Goal: Obtain resource: Obtain resource

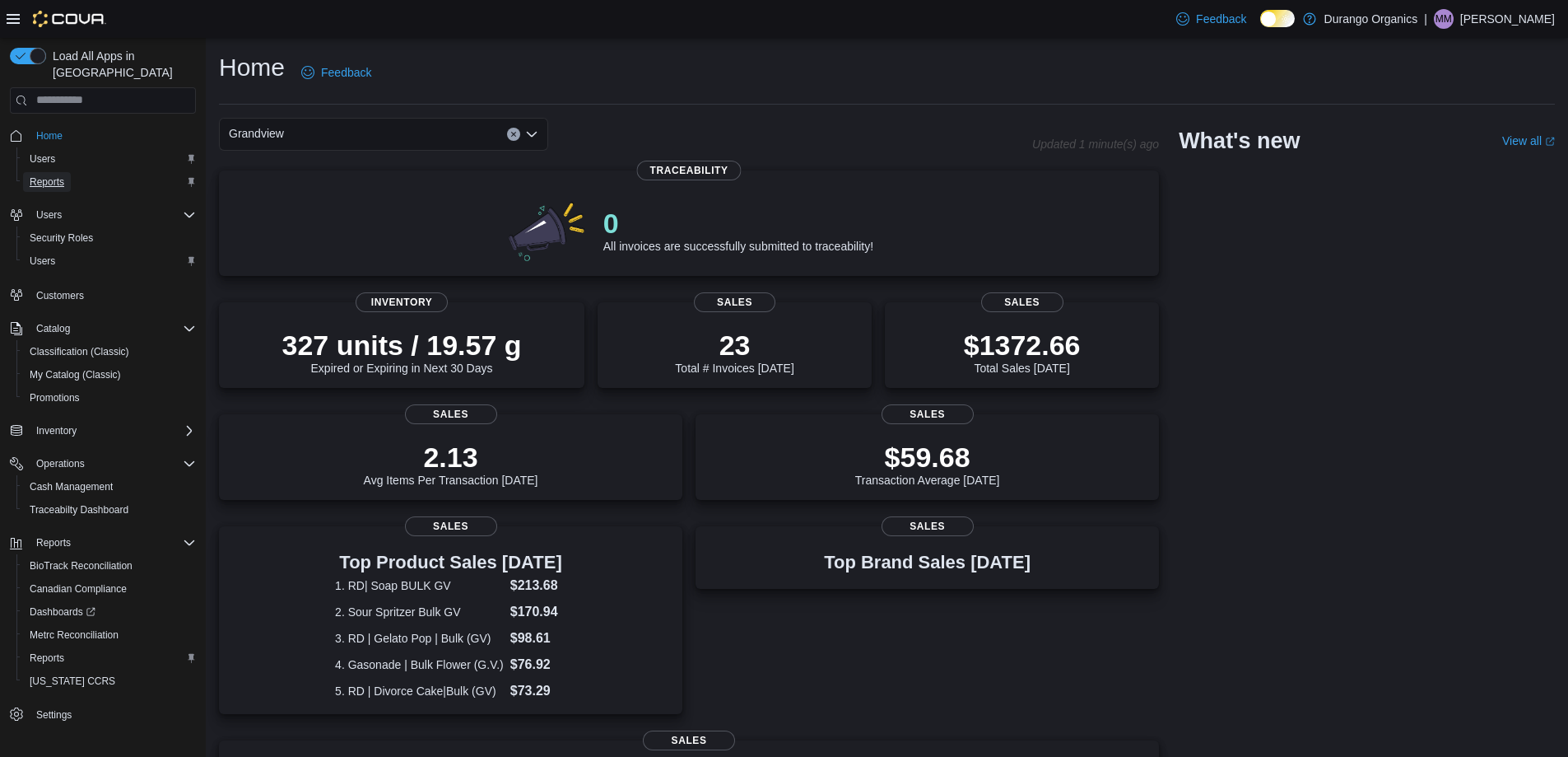
click at [37, 176] on span "Reports" at bounding box center [47, 183] width 35 height 13
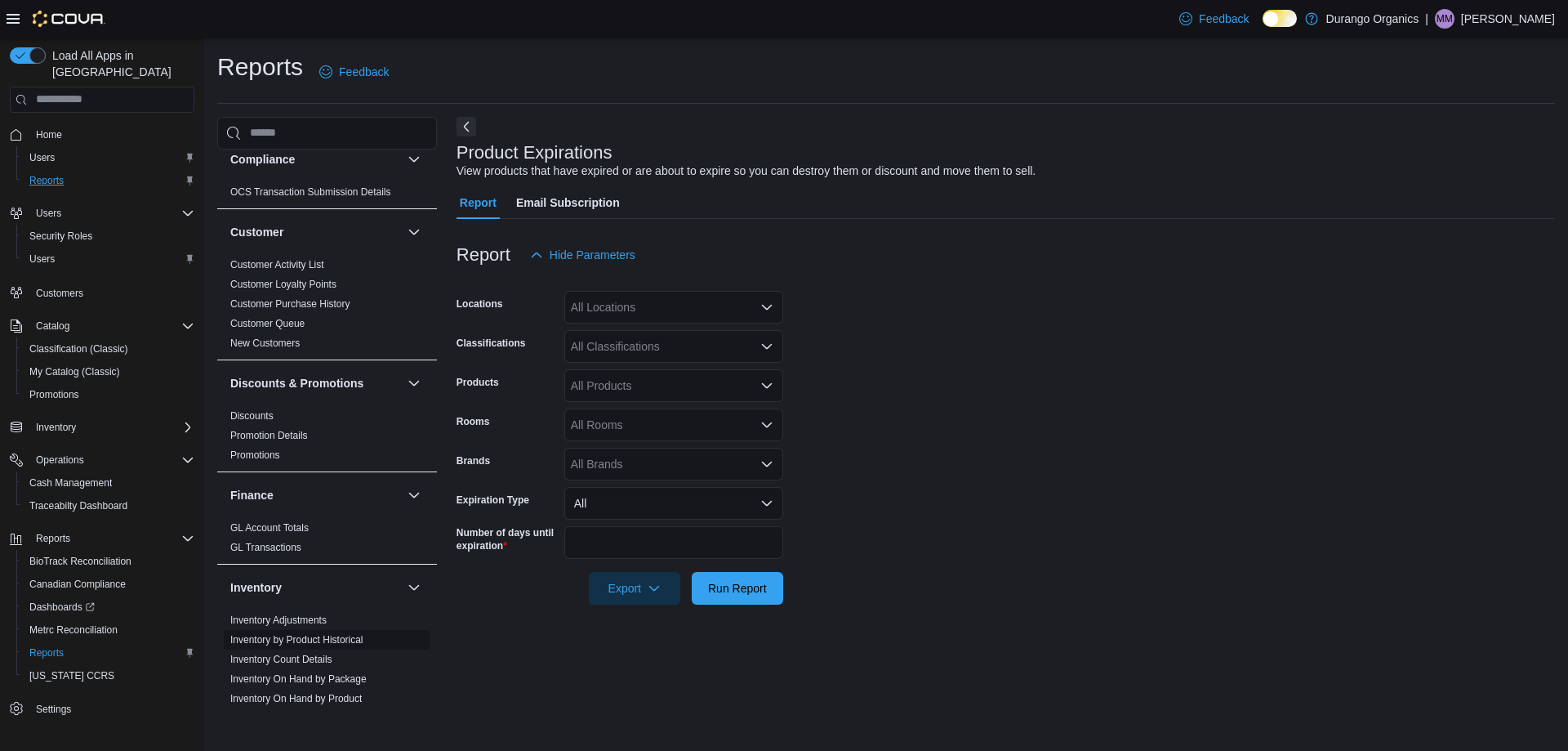
scroll to position [572, 0]
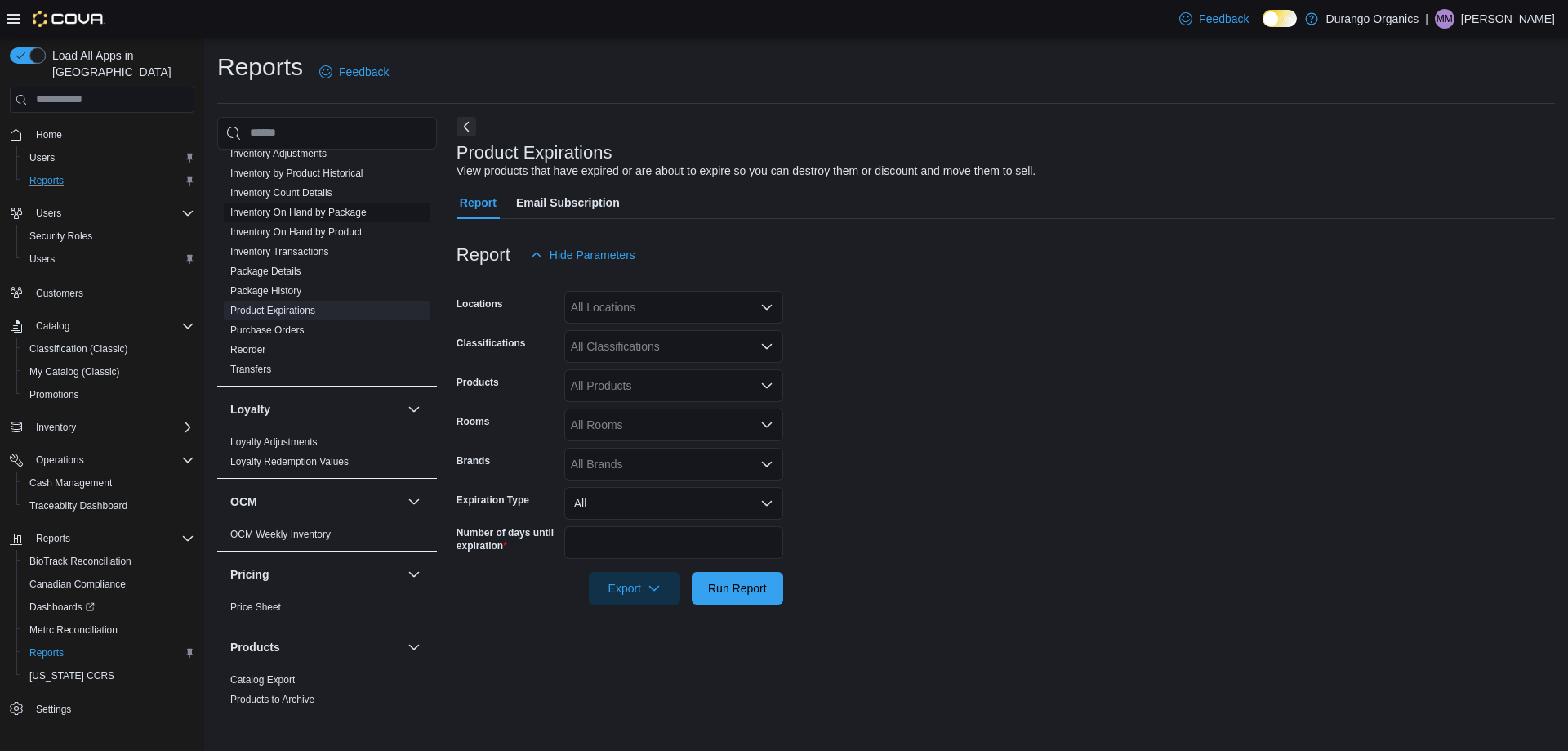
click at [329, 213] on link "Inventory On Hand by Package" at bounding box center [298, 213] width 136 height 11
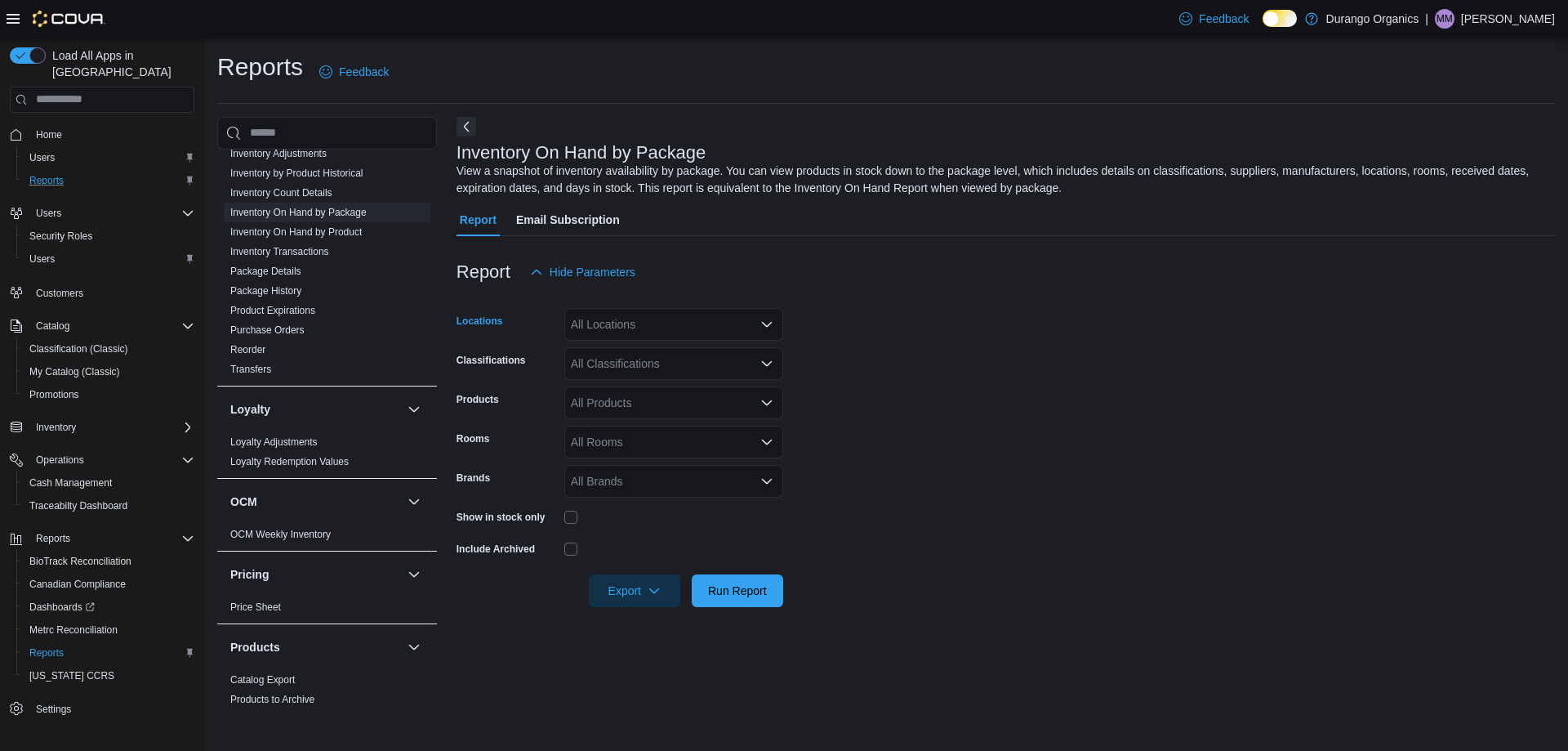
drag, startPoint x: 626, startPoint y: 326, endPoint x: 630, endPoint y: 336, distance: 10.8
click at [627, 325] on div "All Locations" at bounding box center [674, 324] width 219 height 32
click at [642, 444] on span "Grandview" at bounding box center [626, 446] width 54 height 16
click at [978, 279] on div "Report Hide Parameters" at bounding box center [1006, 272] width 1099 height 32
click at [675, 363] on div "All Classifications" at bounding box center [674, 363] width 219 height 32
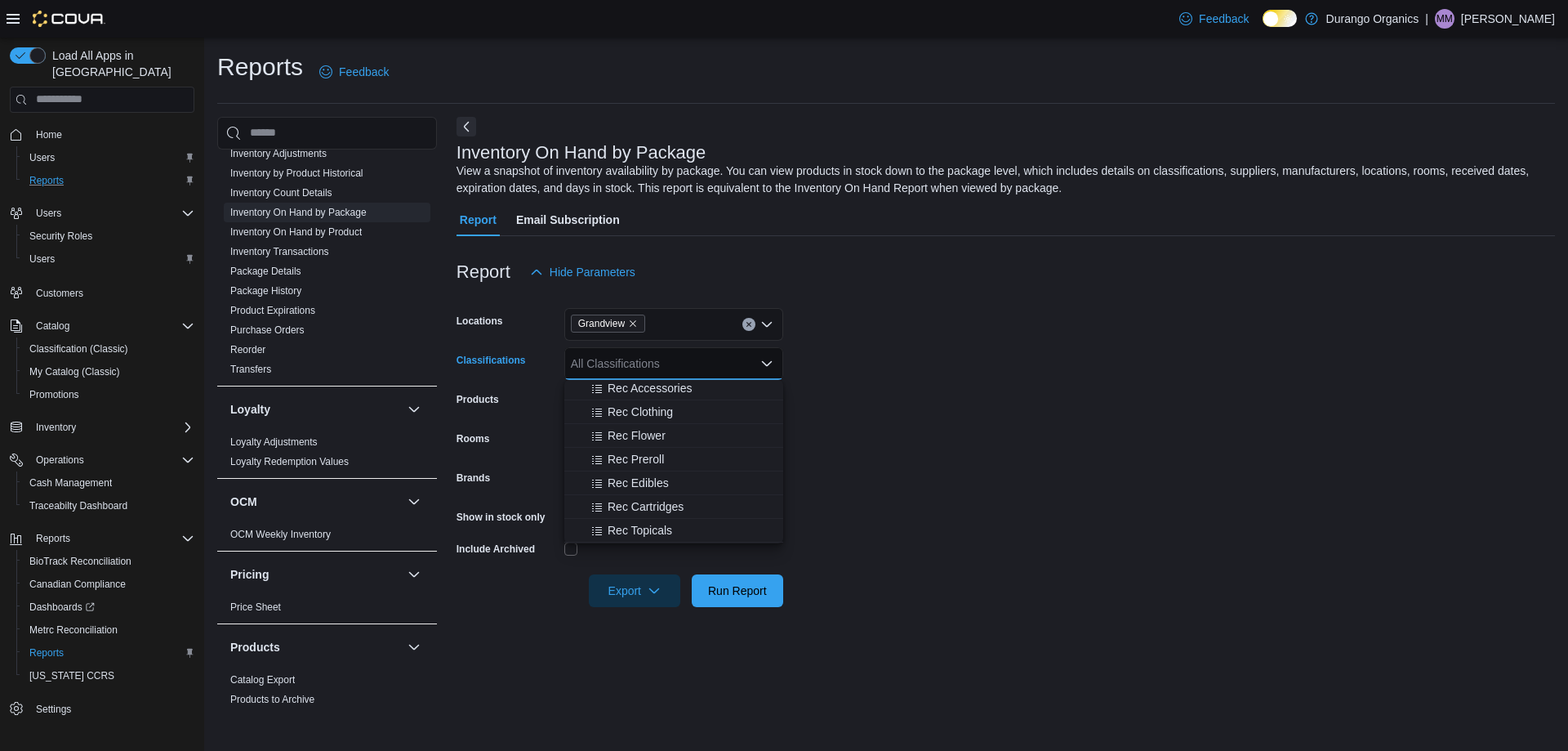
scroll to position [408, 0]
click at [648, 479] on span "Rec Edibles" at bounding box center [639, 479] width 61 height 16
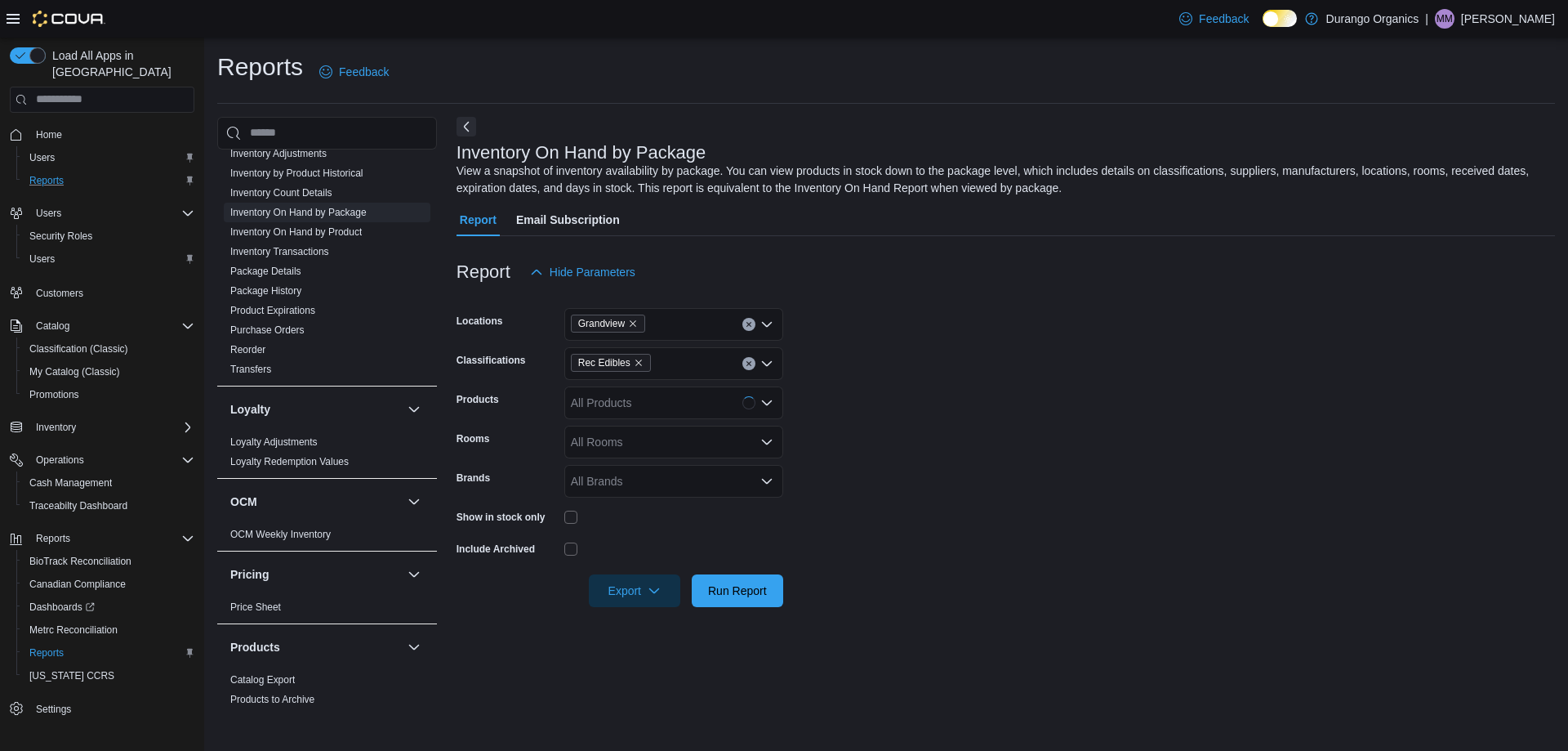
click at [965, 343] on form "Locations Grandview Classifications Rec Edibles Products All Products Rooms All…" at bounding box center [1006, 448] width 1099 height 318
click at [630, 588] on span "Export" at bounding box center [634, 590] width 71 height 32
drag, startPoint x: 642, startPoint y: 623, endPoint x: 815, endPoint y: 315, distance: 353.3
click at [648, 619] on span "Export to Excel" at bounding box center [637, 623] width 73 height 13
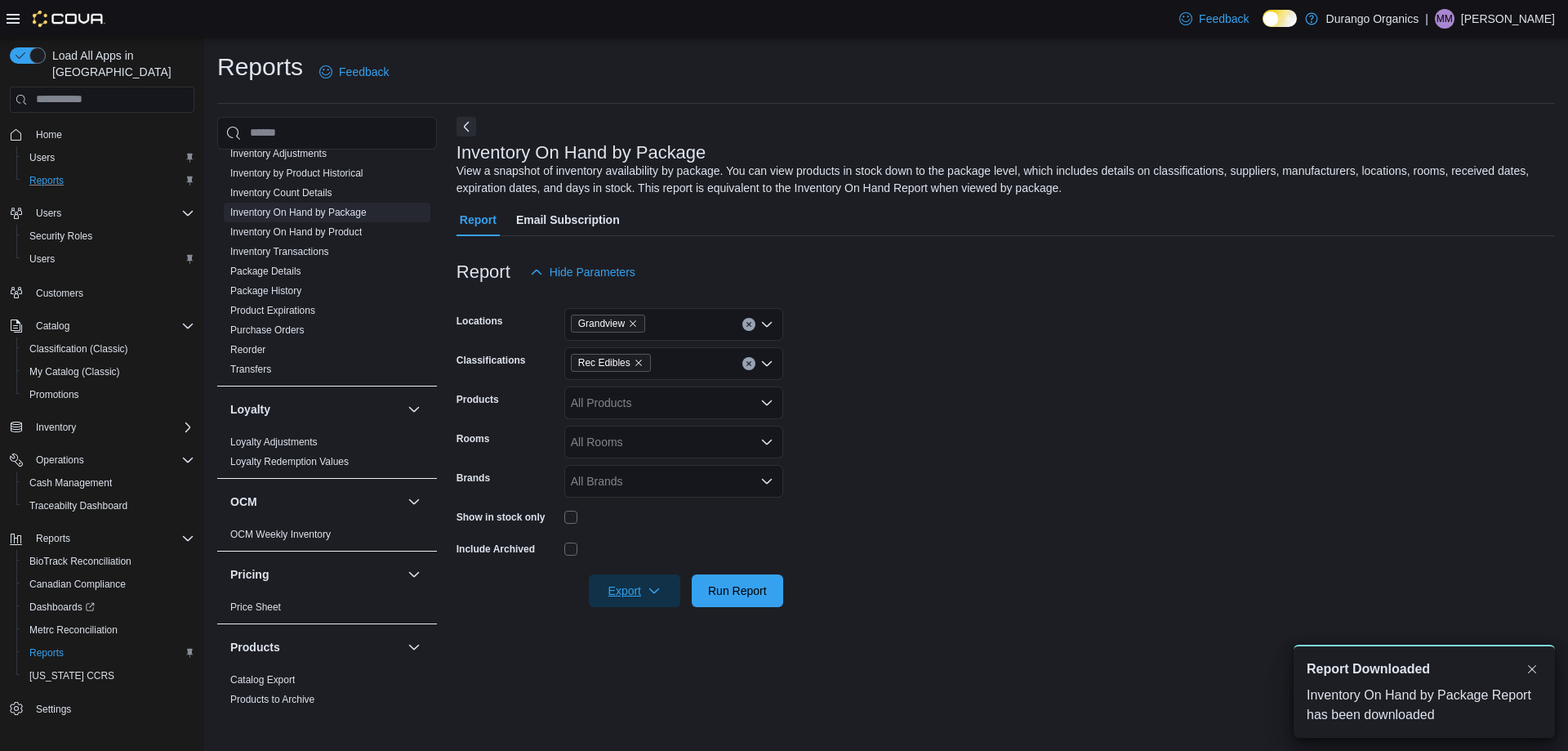
scroll to position [0, 0]
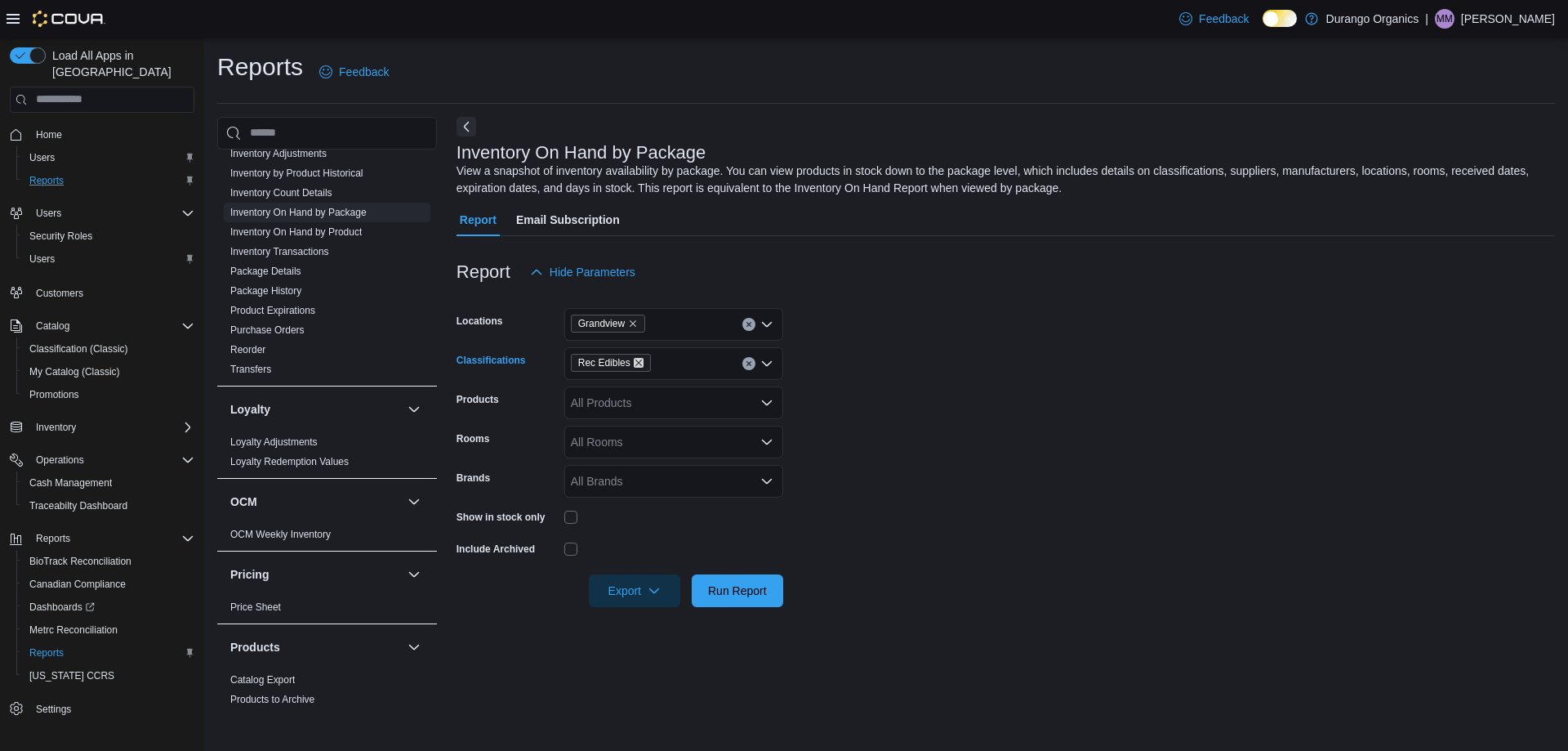
click at [637, 363] on icon "Remove Rec Edibles from selection in this group" at bounding box center [639, 362] width 7 height 7
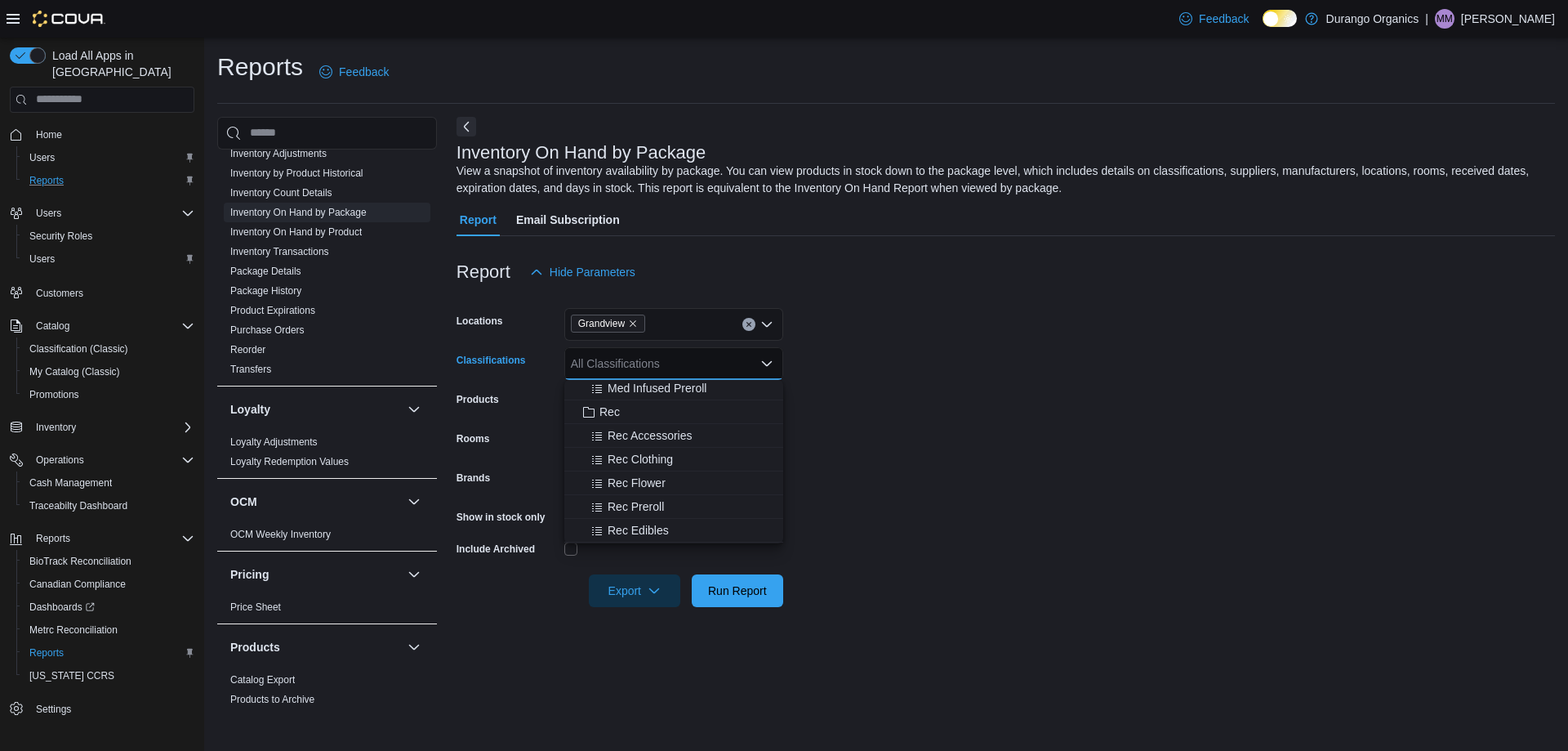
scroll to position [408, 0]
click at [641, 458] on span "Rec Preroll" at bounding box center [636, 456] width 56 height 16
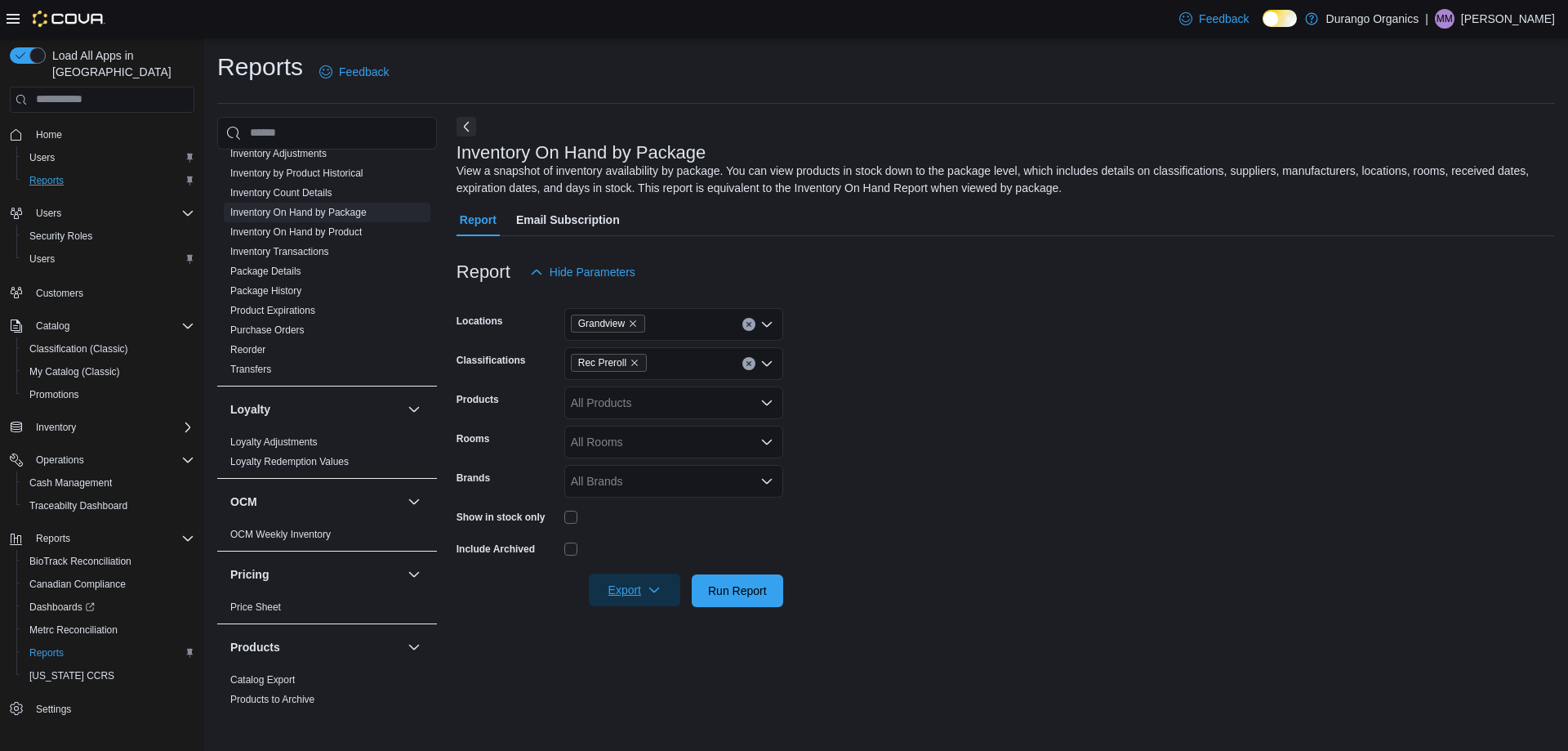
click at [627, 592] on span "Export" at bounding box center [634, 590] width 71 height 32
click at [637, 618] on span "Export to Excel" at bounding box center [637, 623] width 73 height 13
click at [644, 441] on div "All Rooms" at bounding box center [674, 441] width 219 height 32
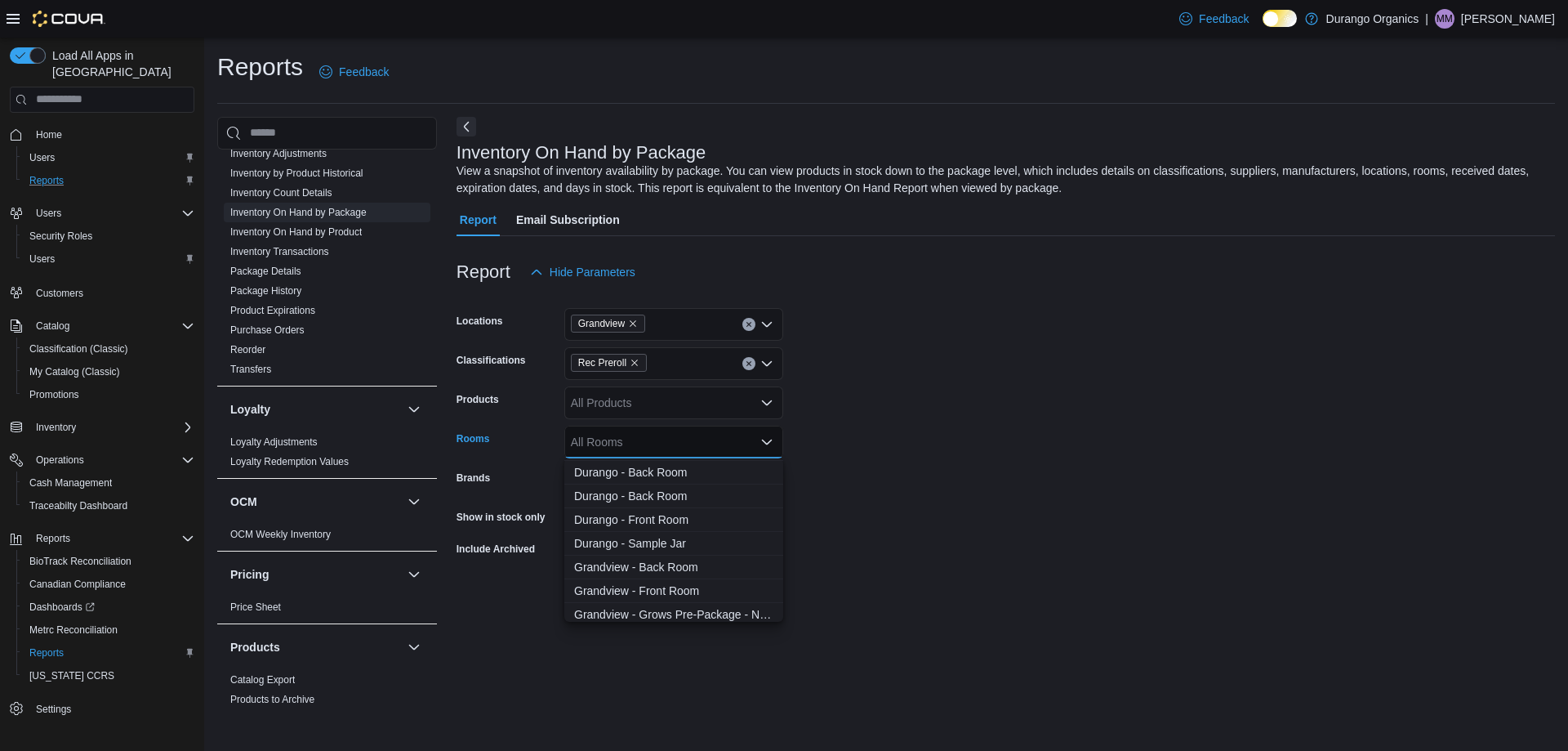
scroll to position [192, 0]
click at [684, 565] on span "Grandview - Front Room" at bounding box center [673, 561] width 199 height 16
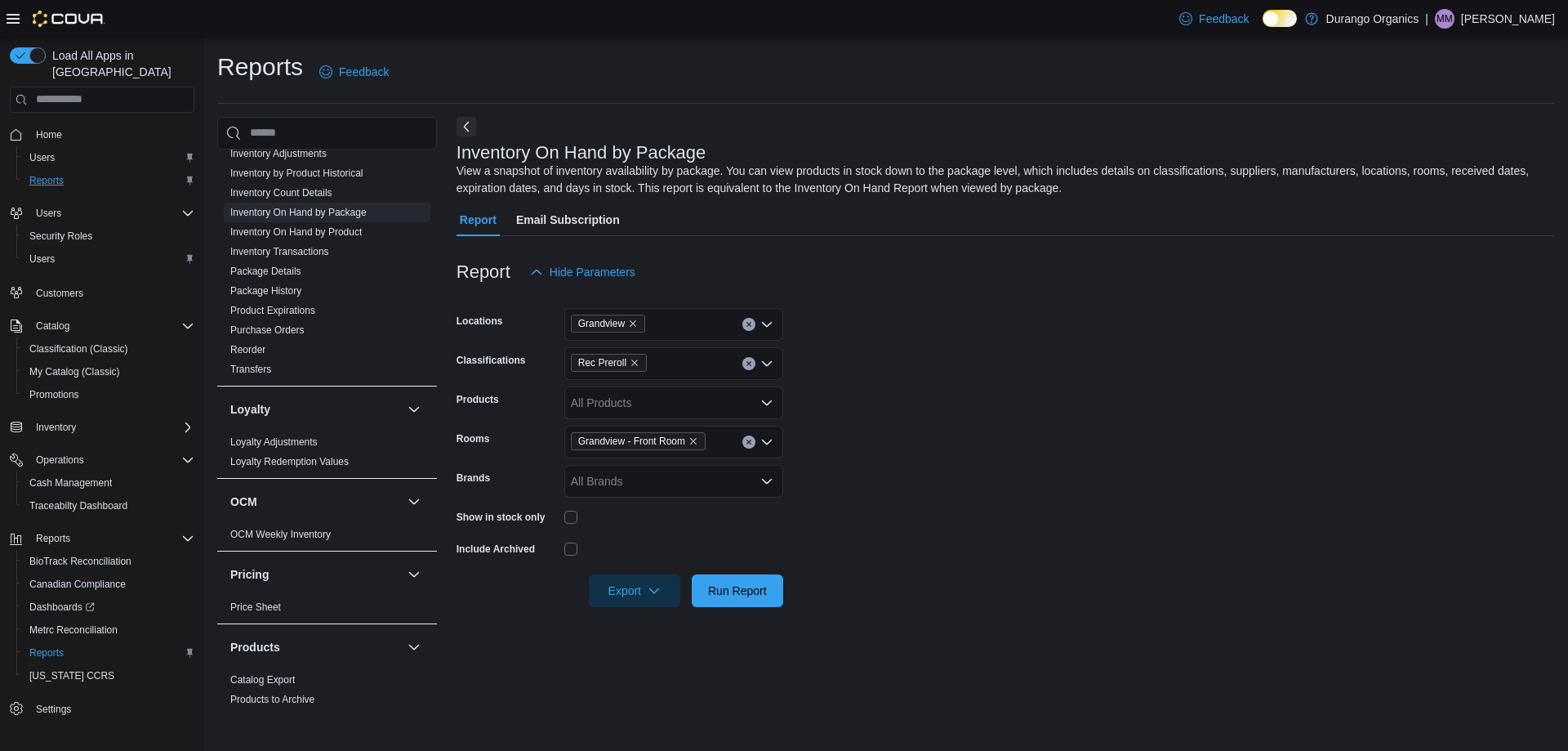
click at [1038, 418] on form "Locations Grandview Classifications Rec Preroll Products All Products Rooms Gra…" at bounding box center [1006, 448] width 1099 height 318
click at [621, 587] on span "Export" at bounding box center [634, 590] width 71 height 32
drag, startPoint x: 642, startPoint y: 627, endPoint x: 658, endPoint y: 615, distance: 20.0
click at [646, 625] on span "Export to Excel" at bounding box center [637, 623] width 73 height 13
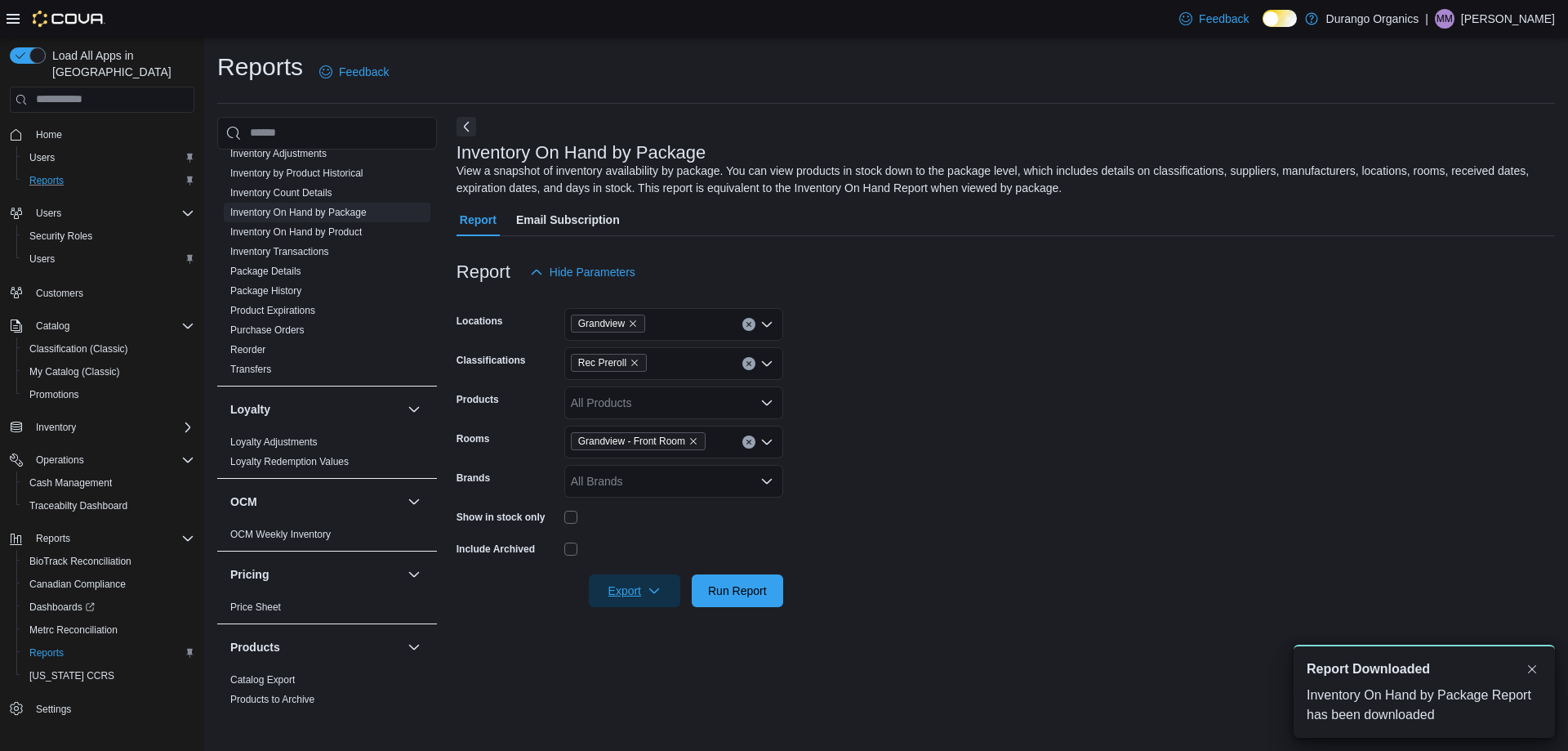
scroll to position [0, 0]
